Goal: Task Accomplishment & Management: Manage account settings

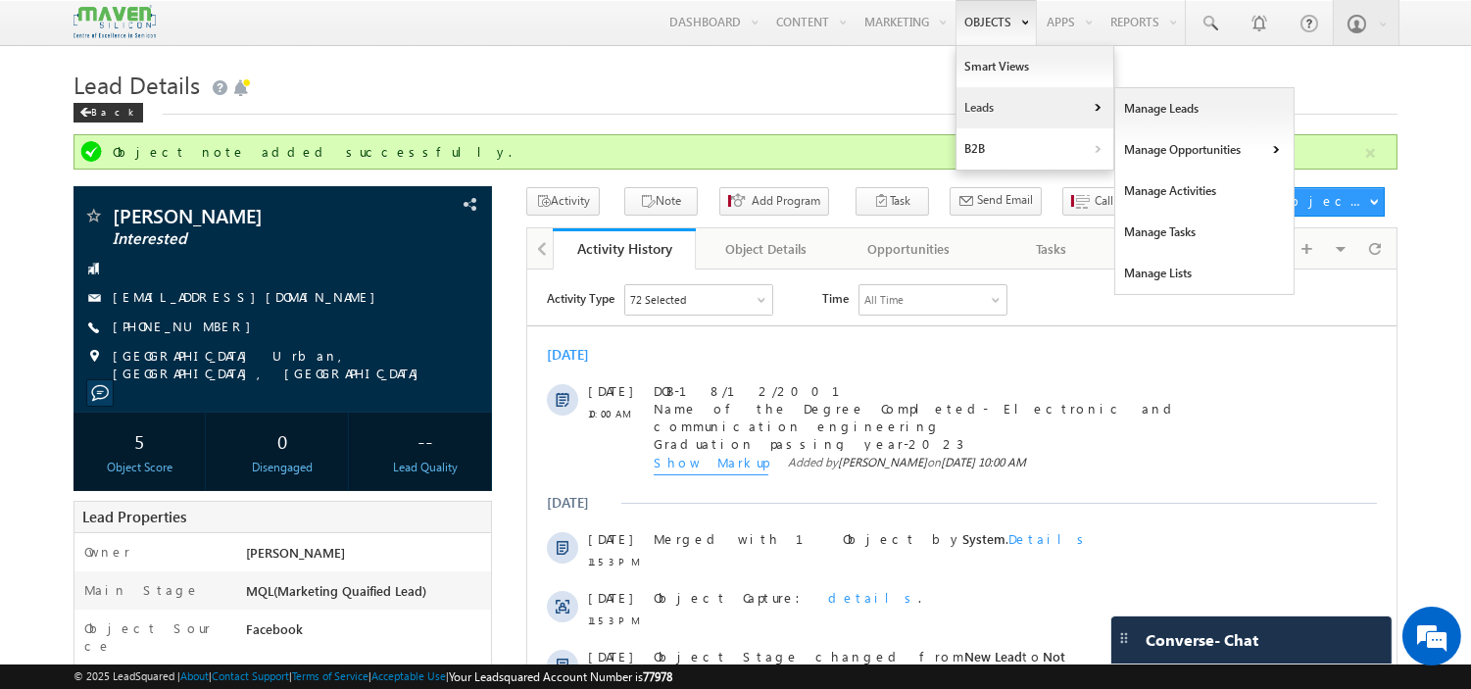
click at [1000, 92] on link "Leads" at bounding box center [1035, 107] width 157 height 41
click at [1162, 113] on link "Manage Leads" at bounding box center [1204, 108] width 179 height 41
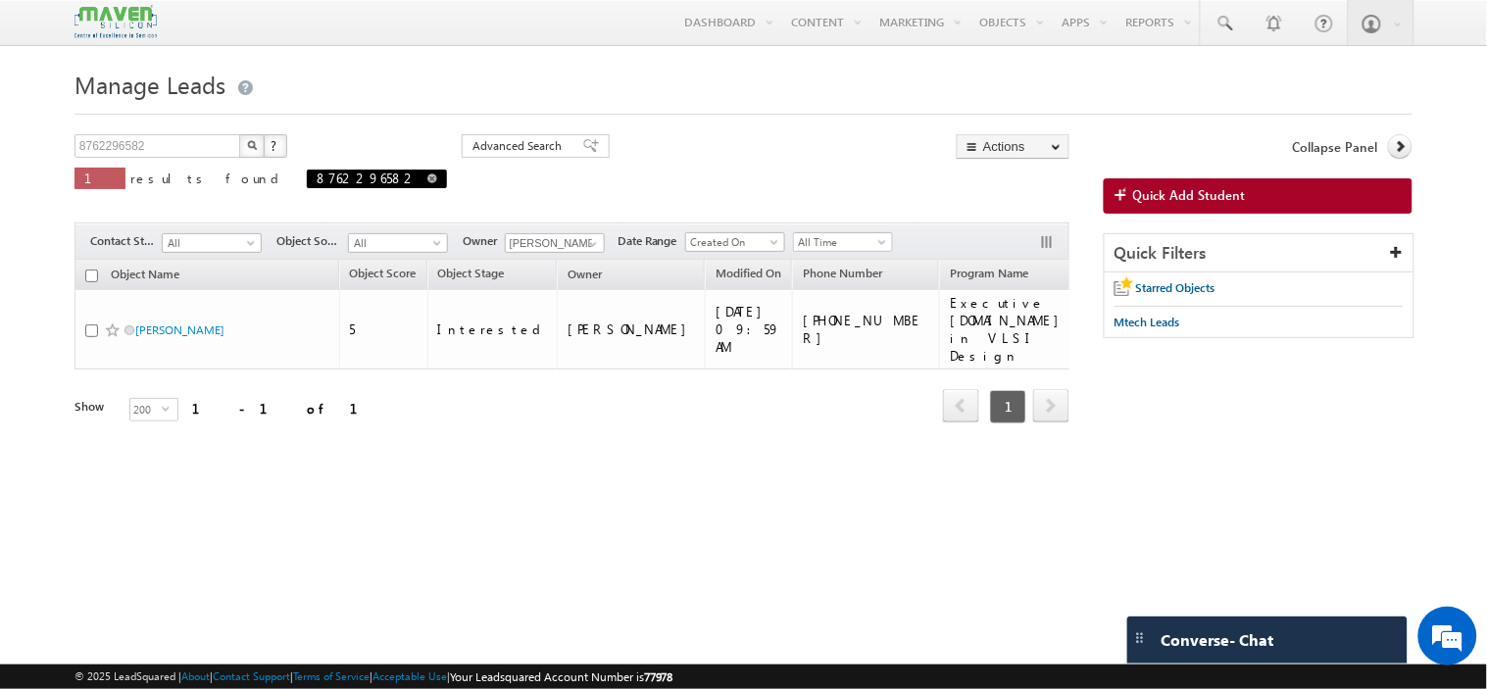
click at [427, 183] on span at bounding box center [432, 178] width 10 height 10
type input "Search Objects"
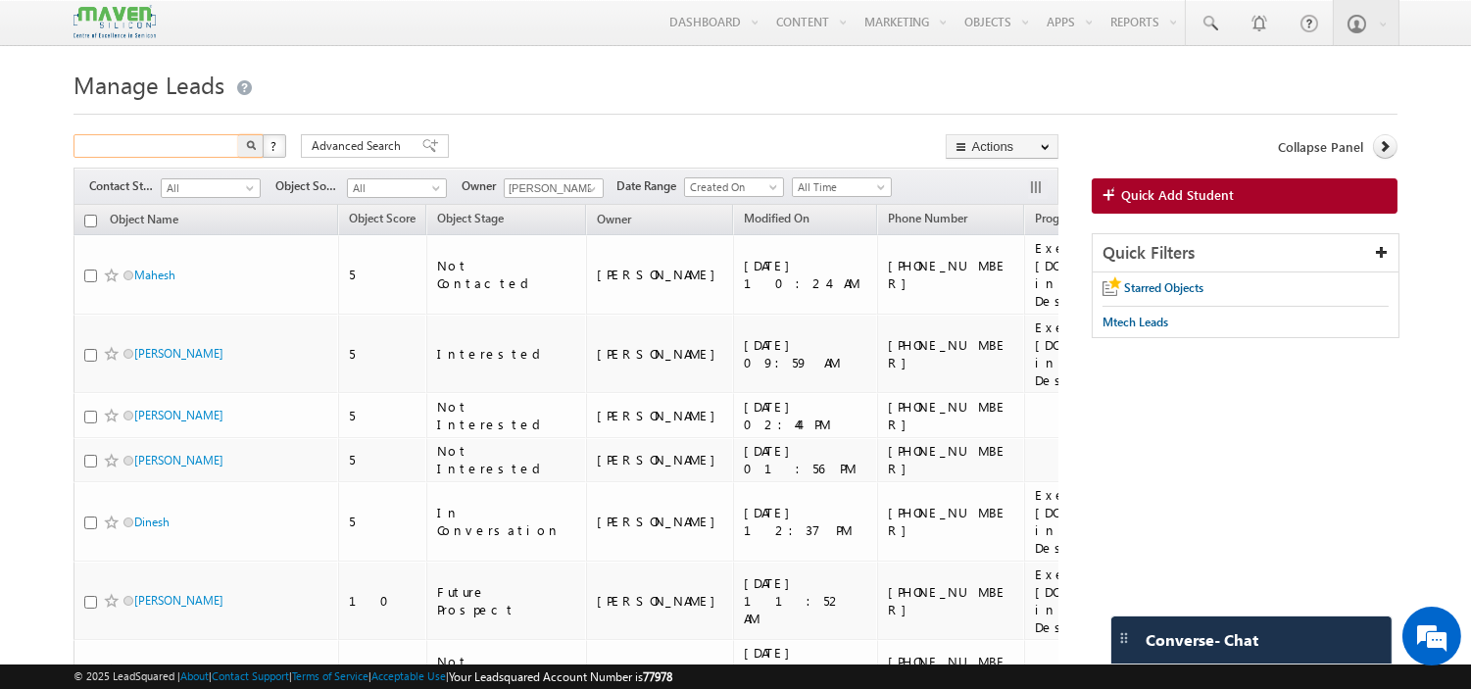
click at [218, 145] on input "text" at bounding box center [158, 146] width 168 height 24
paste input "8073591532"
type input "8073591532"
click at [255, 150] on img "button" at bounding box center [251, 145] width 10 height 10
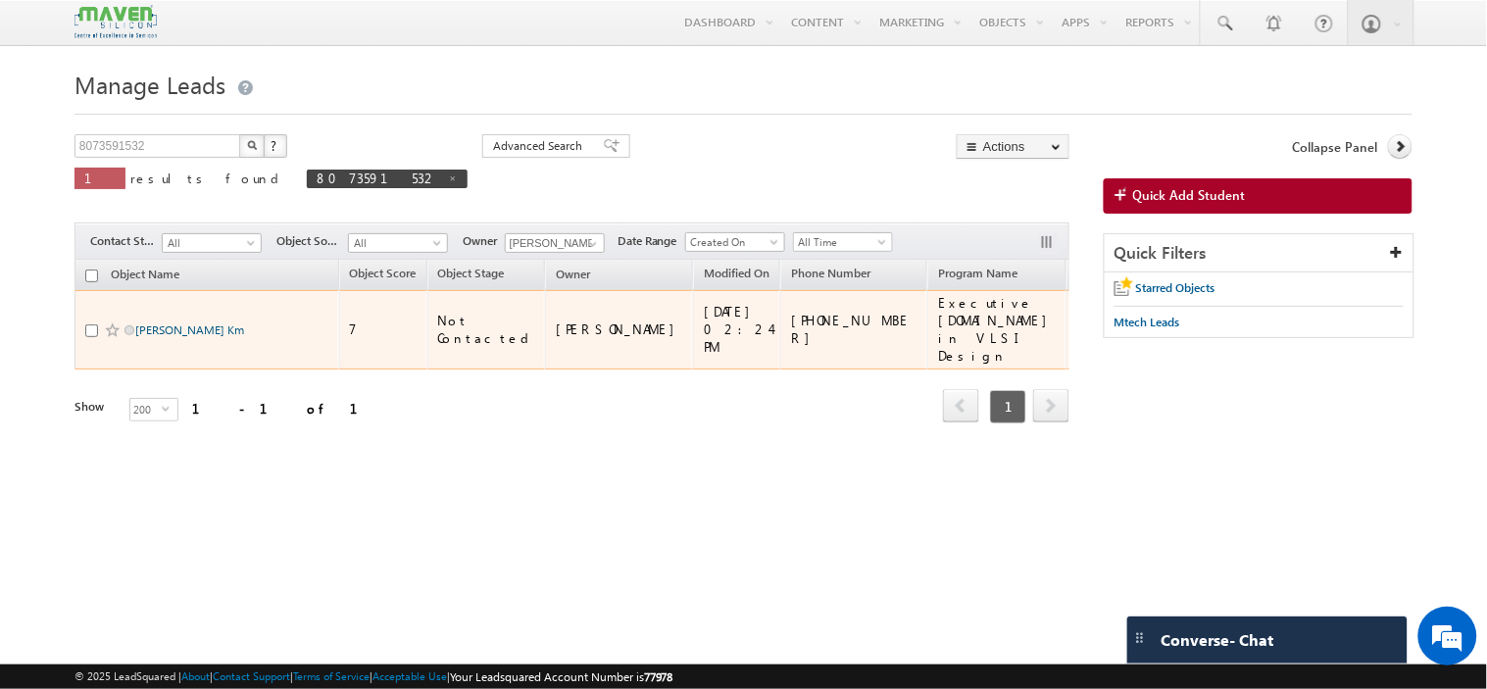
click at [171, 322] on link "[PERSON_NAME] Km" at bounding box center [189, 329] width 109 height 15
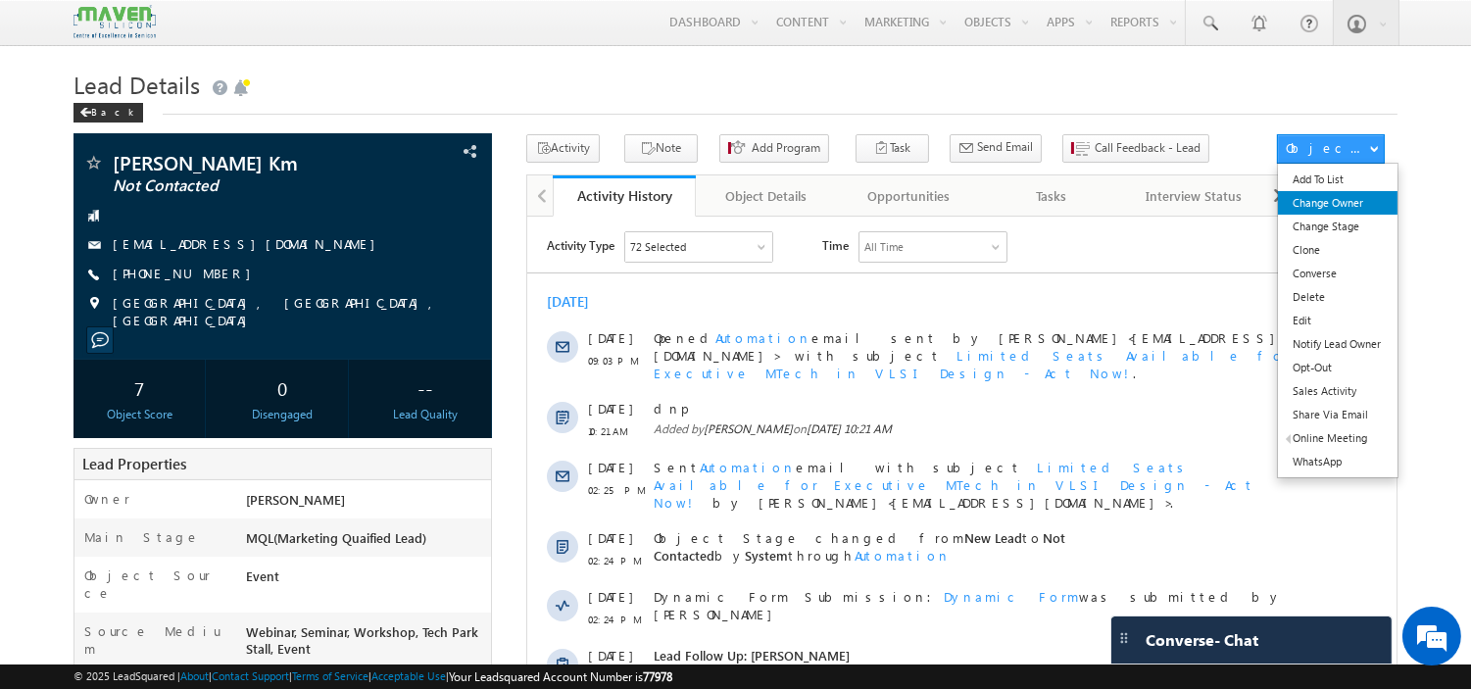
click at [1318, 207] on link "Change Owner" at bounding box center [1337, 203] width 119 height 24
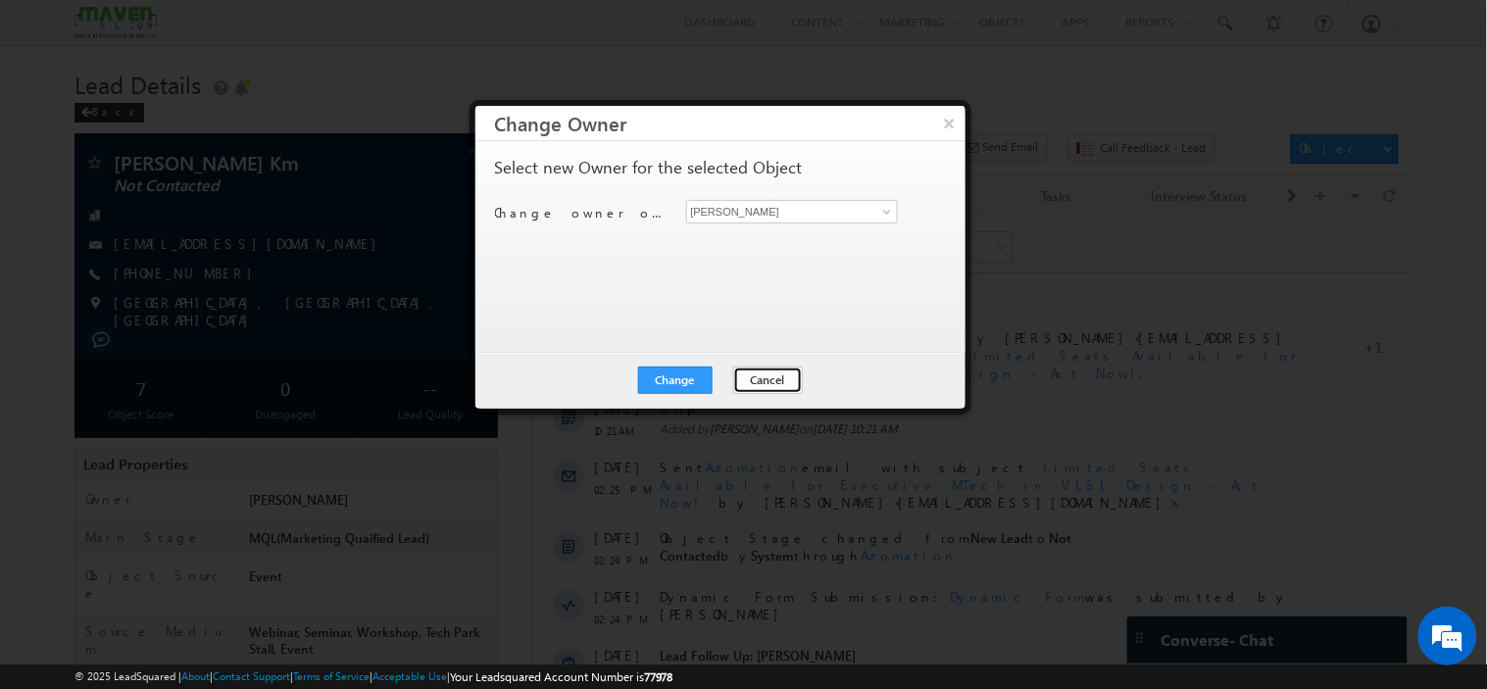
click at [761, 370] on button "Cancel" at bounding box center [768, 380] width 70 height 27
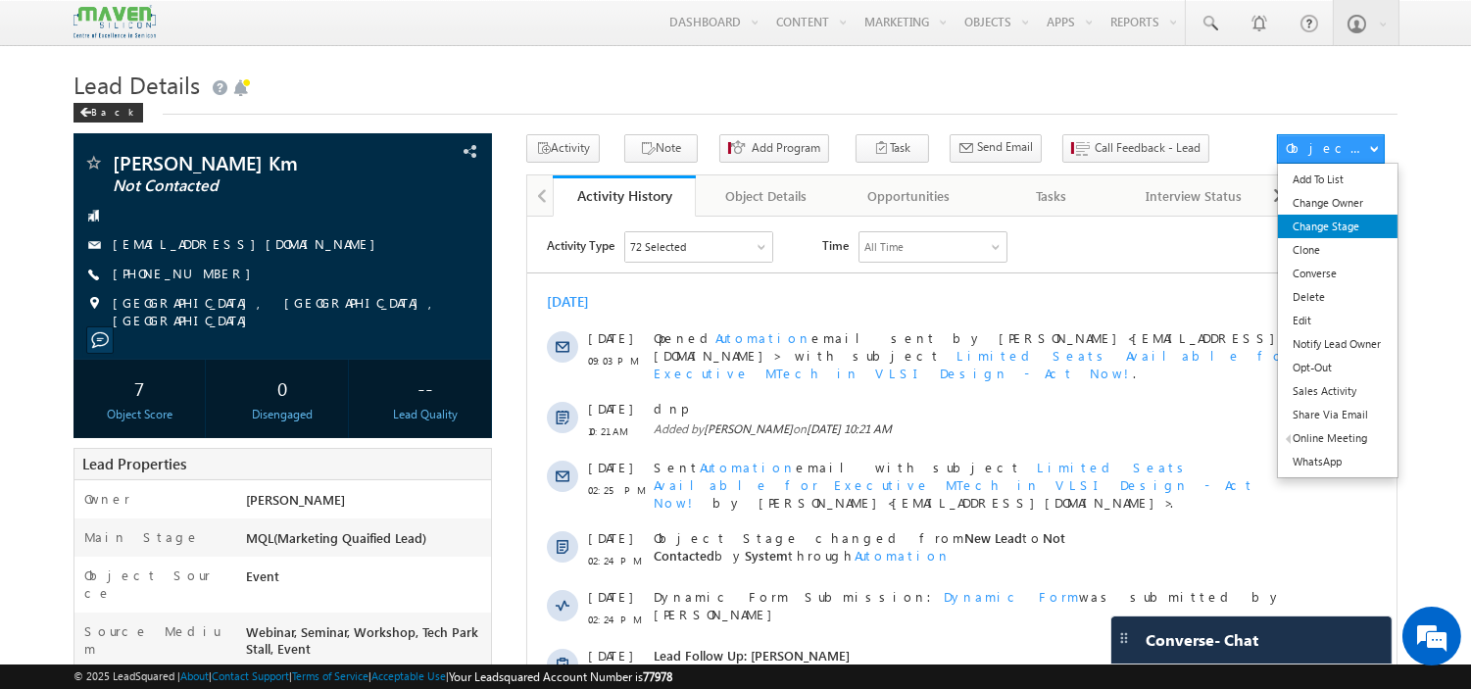
click at [1296, 228] on link "Change Stage" at bounding box center [1337, 227] width 119 height 24
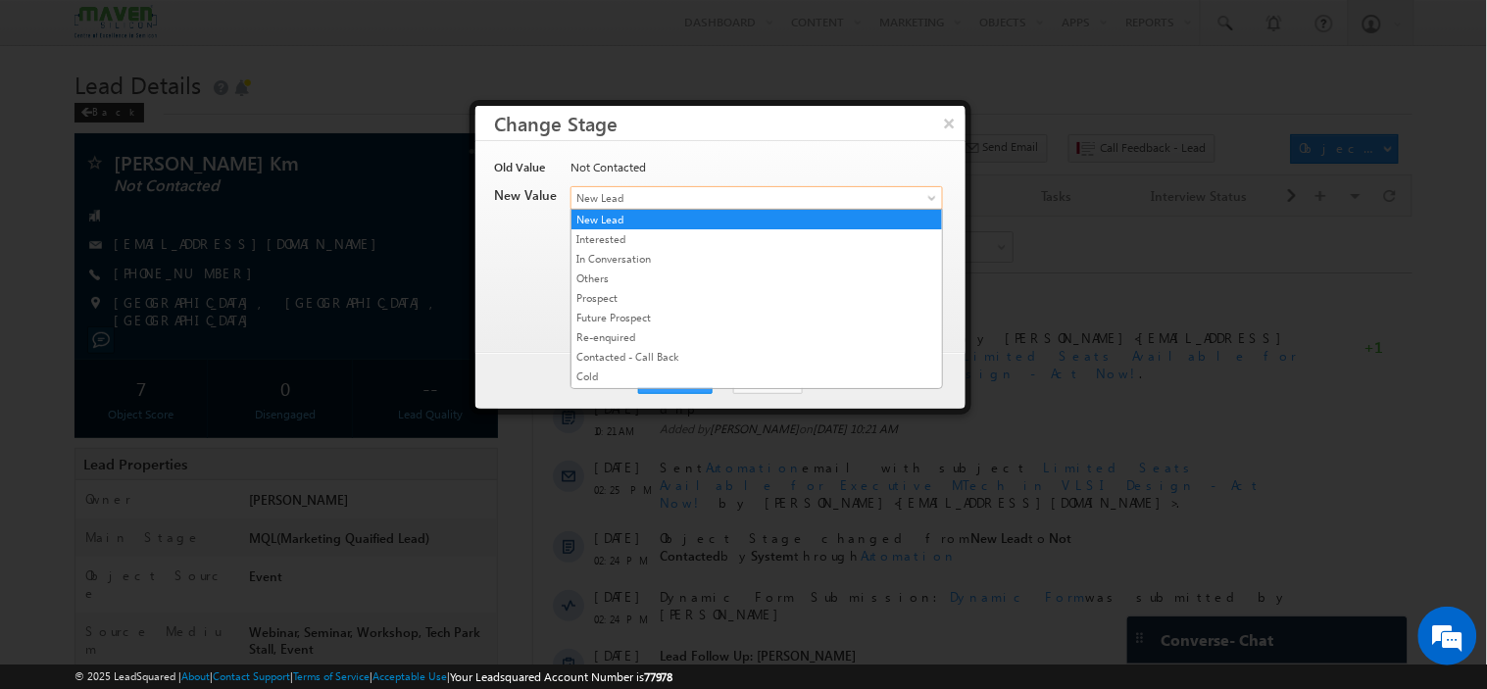
click at [630, 204] on span "New Lead" at bounding box center [724, 198] width 306 height 18
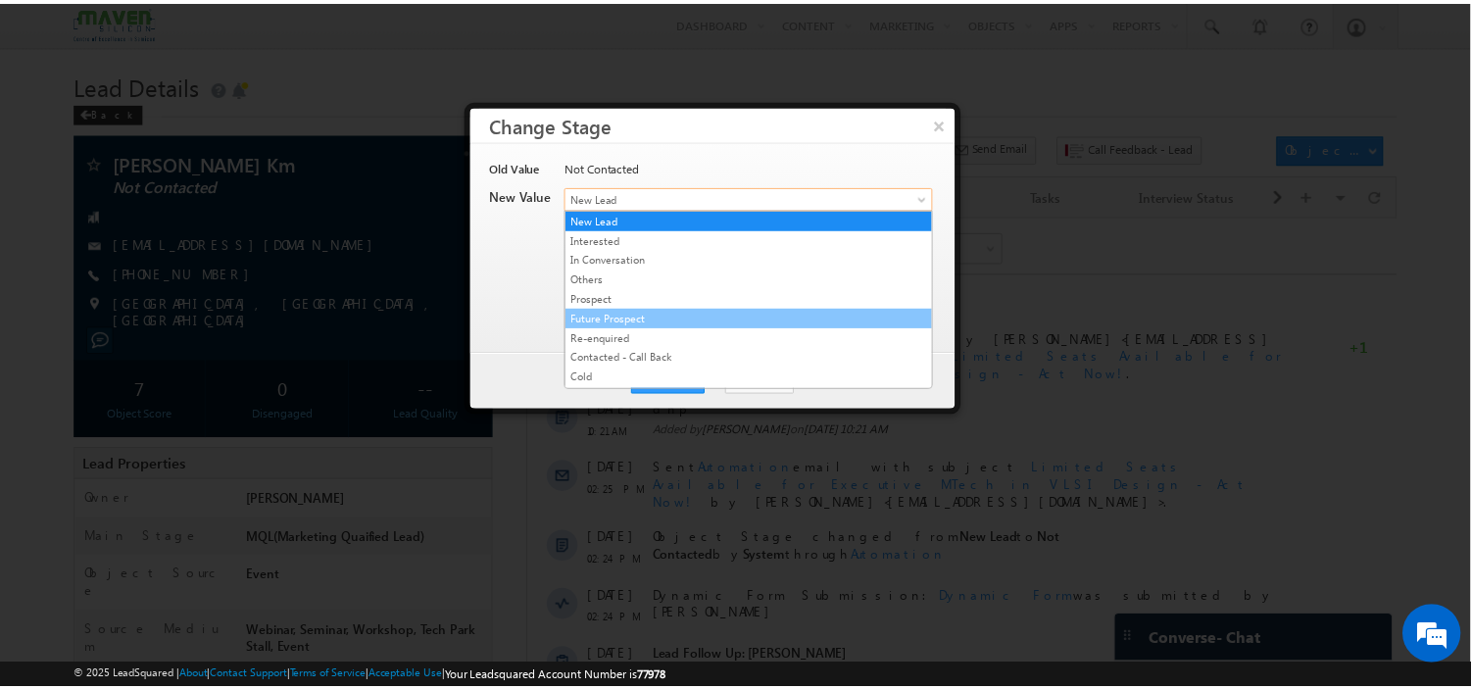
scroll to position [376, 0]
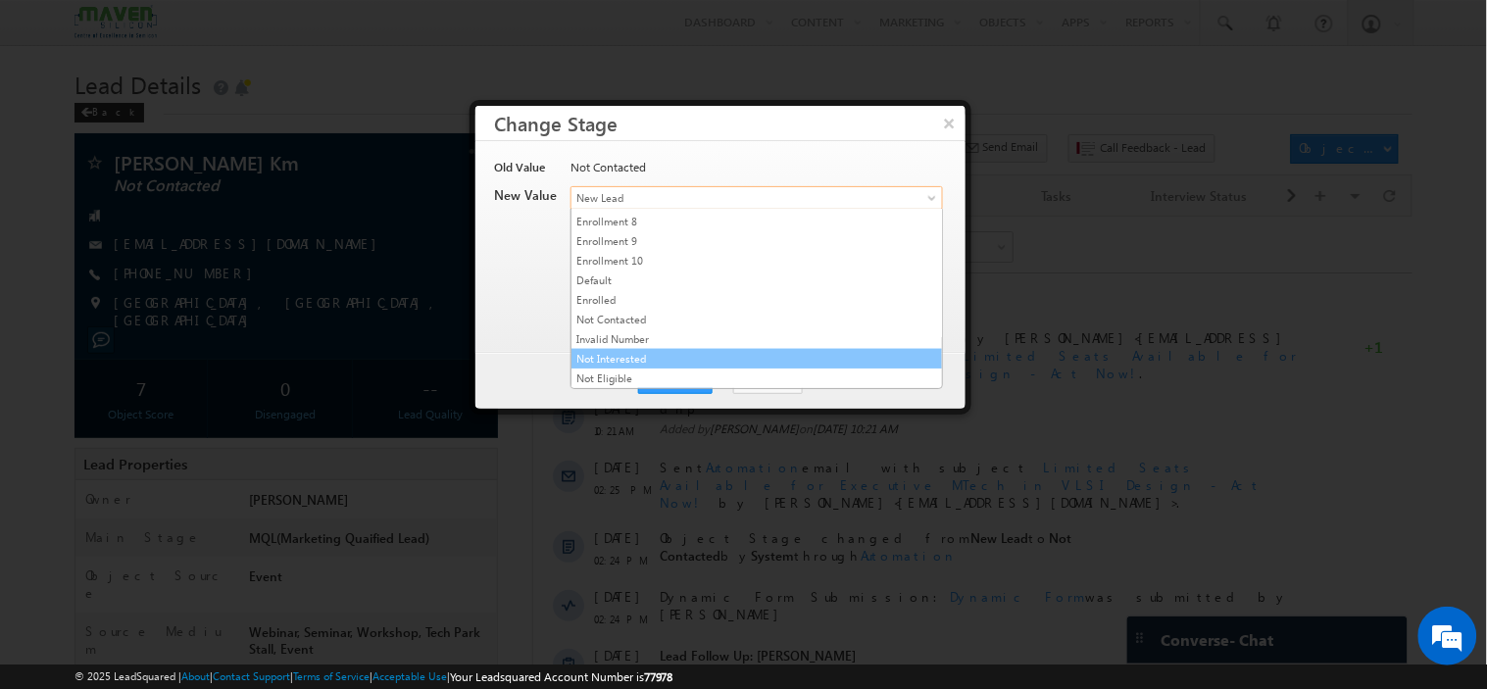
click at [621, 351] on link "Not Interested" at bounding box center [756, 359] width 370 height 18
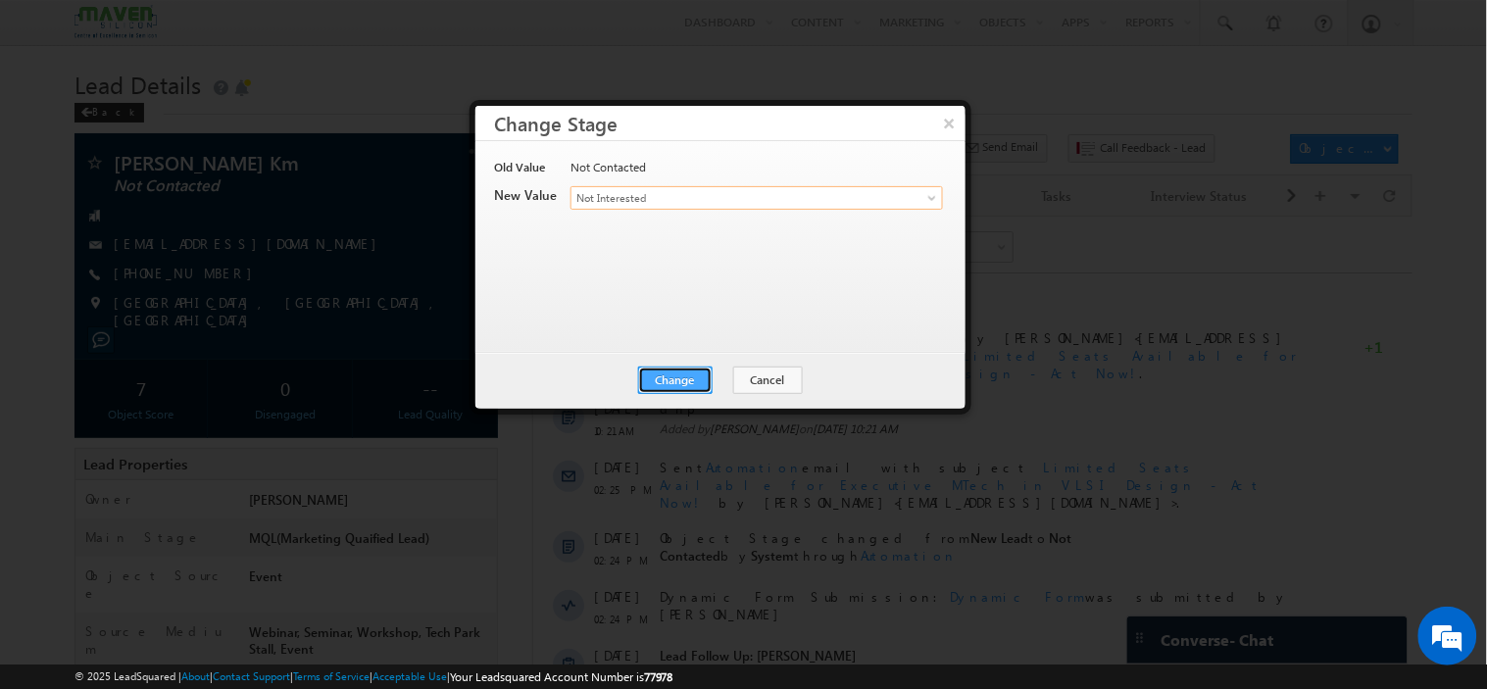
click at [663, 369] on button "Change" at bounding box center [675, 380] width 74 height 27
